Goal: Find specific page/section: Find specific page/section

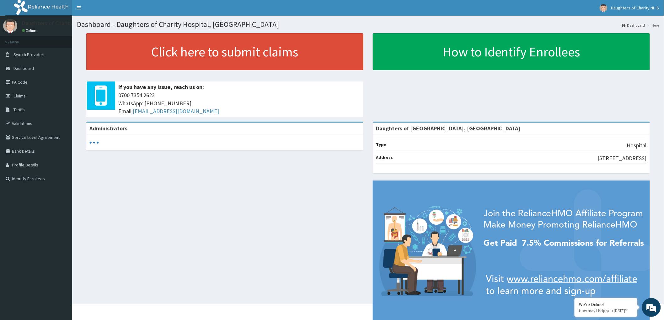
scroll to position [22, 0]
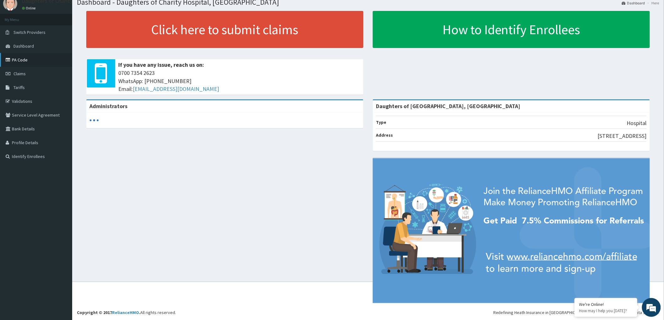
click at [27, 56] on link "PA Code" at bounding box center [36, 60] width 72 height 14
